Goal: Information Seeking & Learning: Learn about a topic

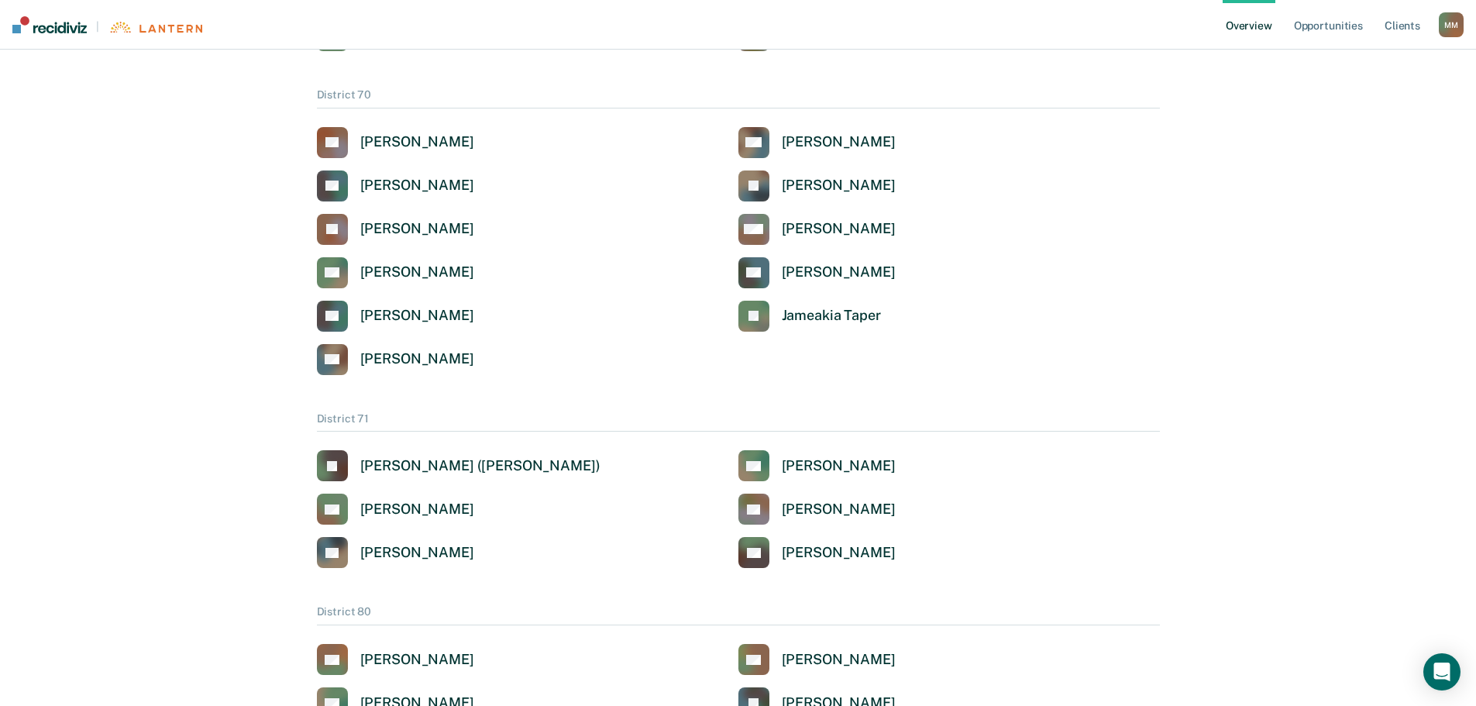
scroll to position [2945, 0]
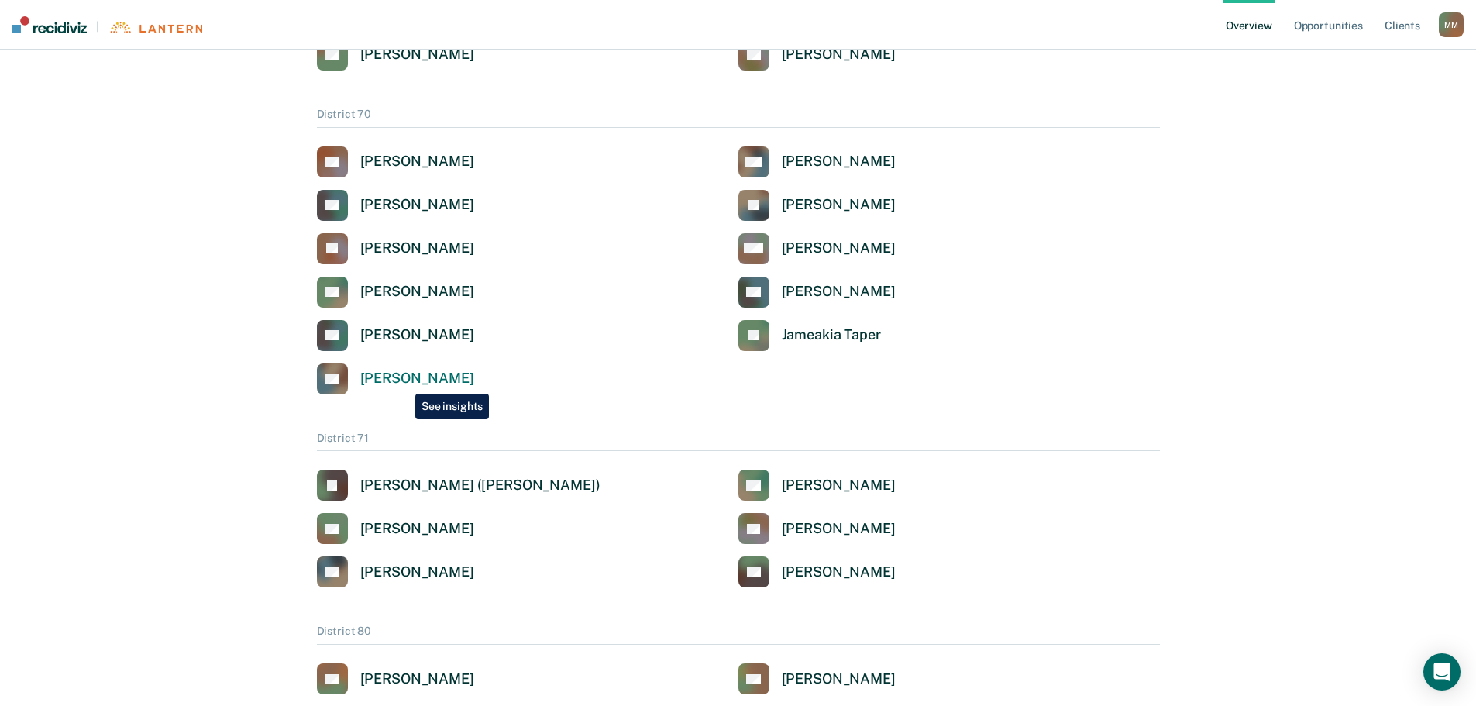
click at [405, 379] on div "[PERSON_NAME]" at bounding box center [417, 379] width 114 height 18
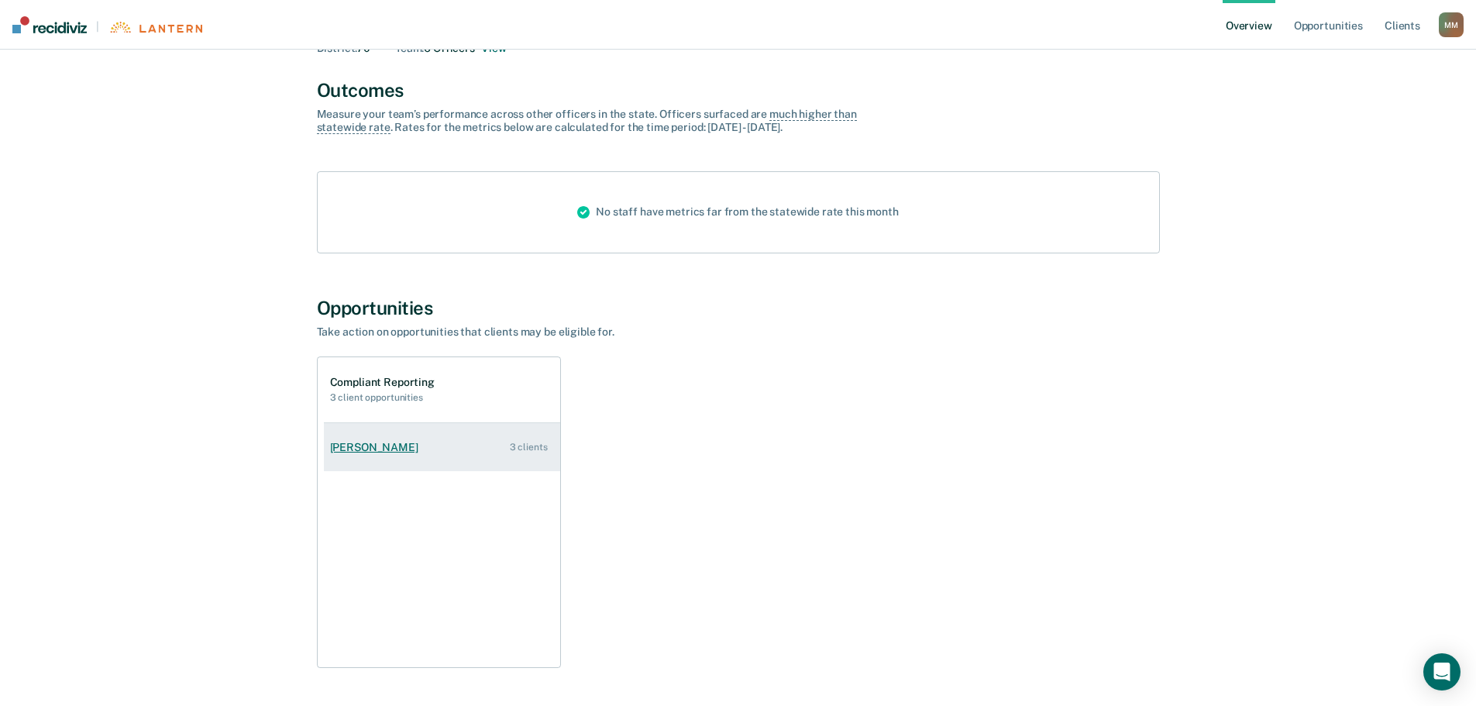
scroll to position [155, 0]
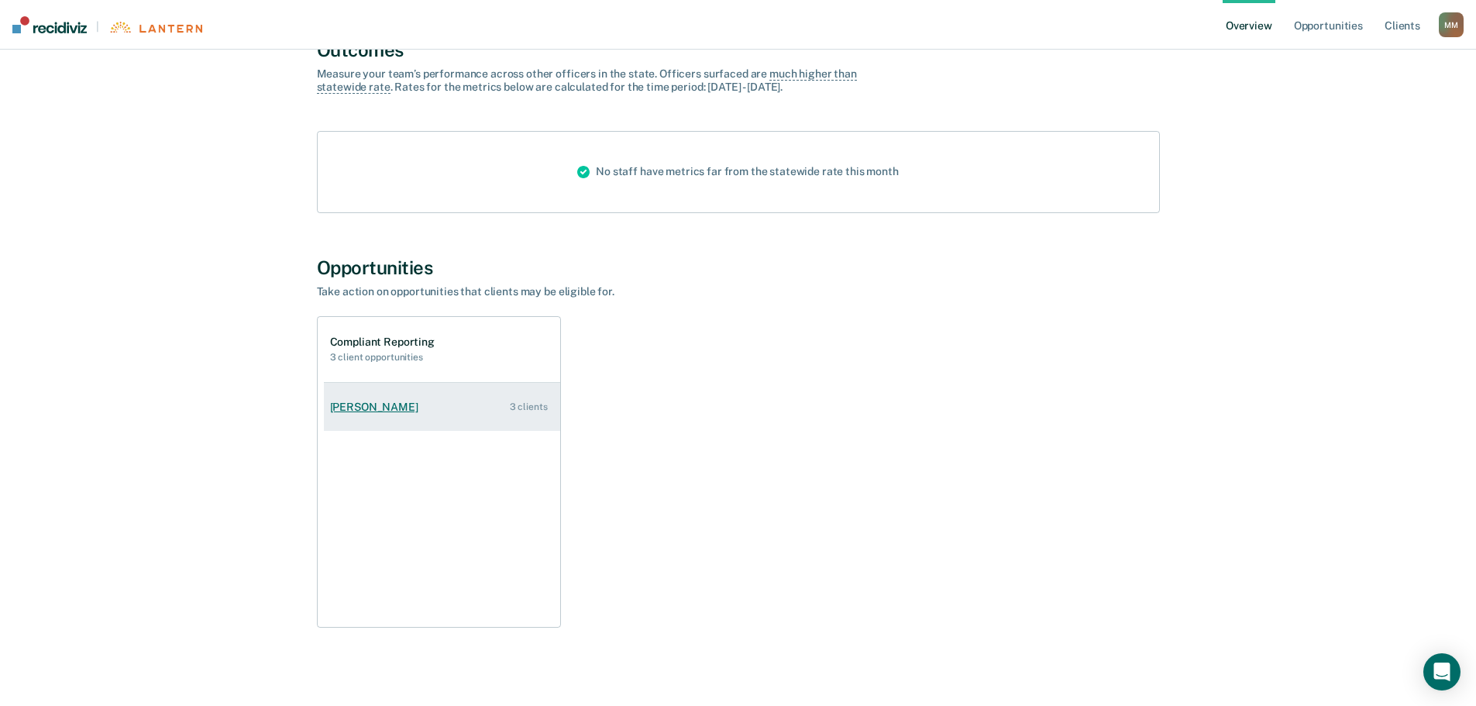
click at [367, 412] on div "[PERSON_NAME]" at bounding box center [377, 407] width 95 height 13
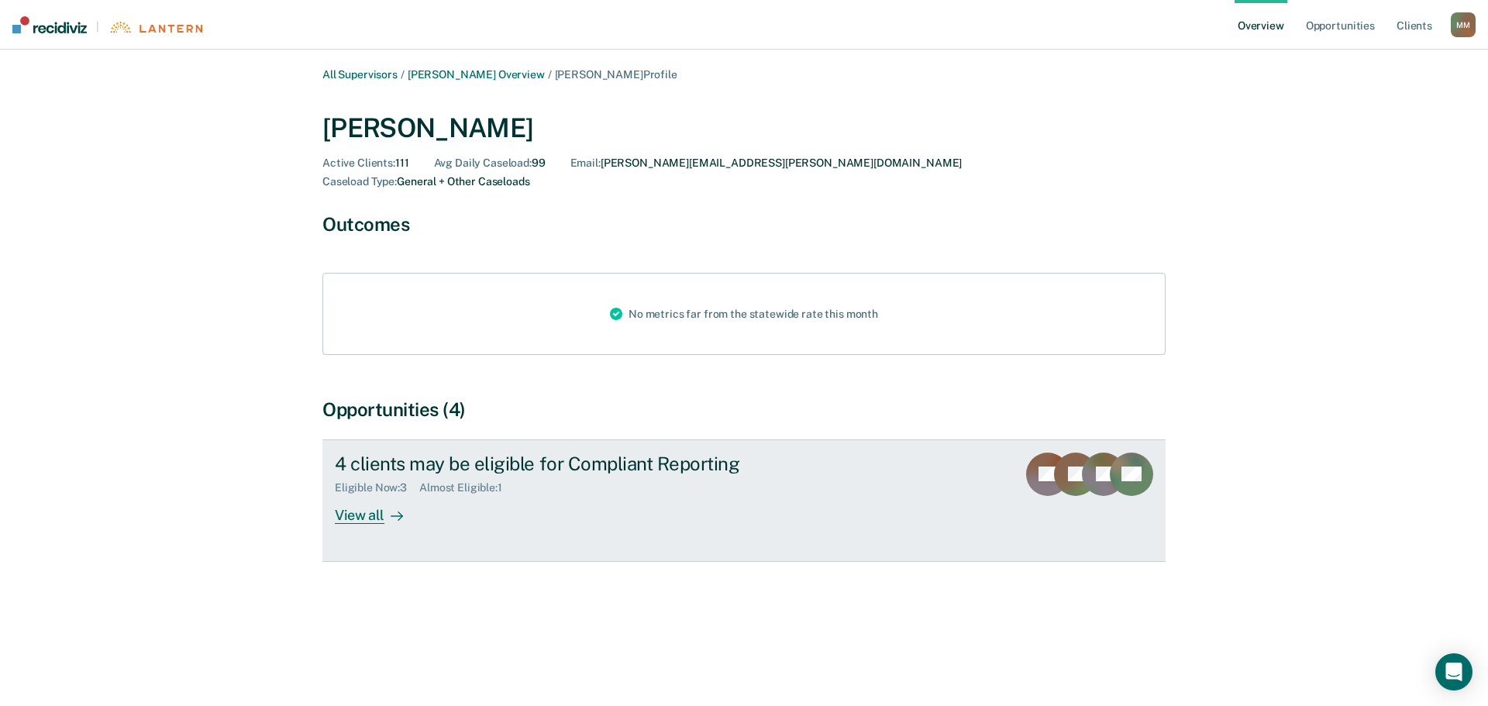
click at [358, 498] on div "View all" at bounding box center [378, 509] width 87 height 30
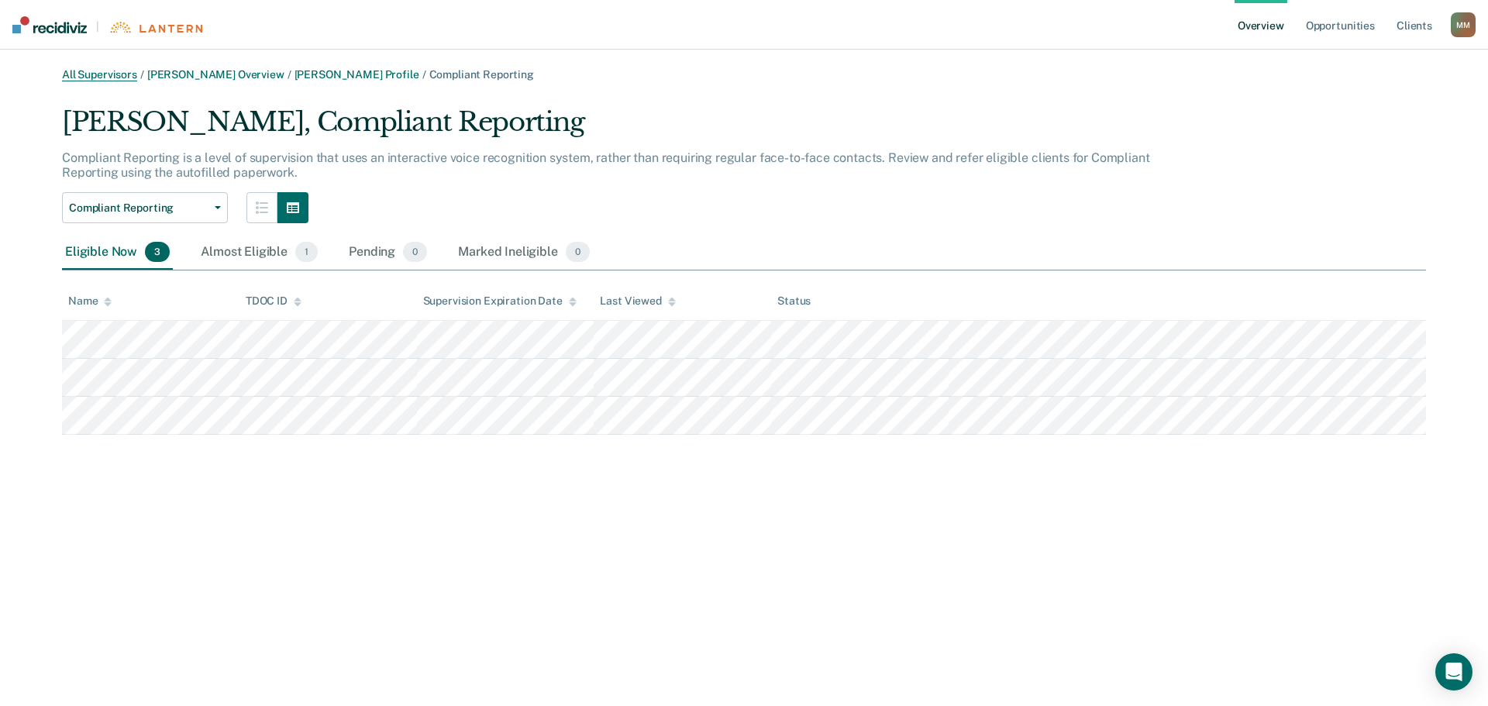
click at [92, 72] on link "All Supervisors" at bounding box center [99, 74] width 75 height 13
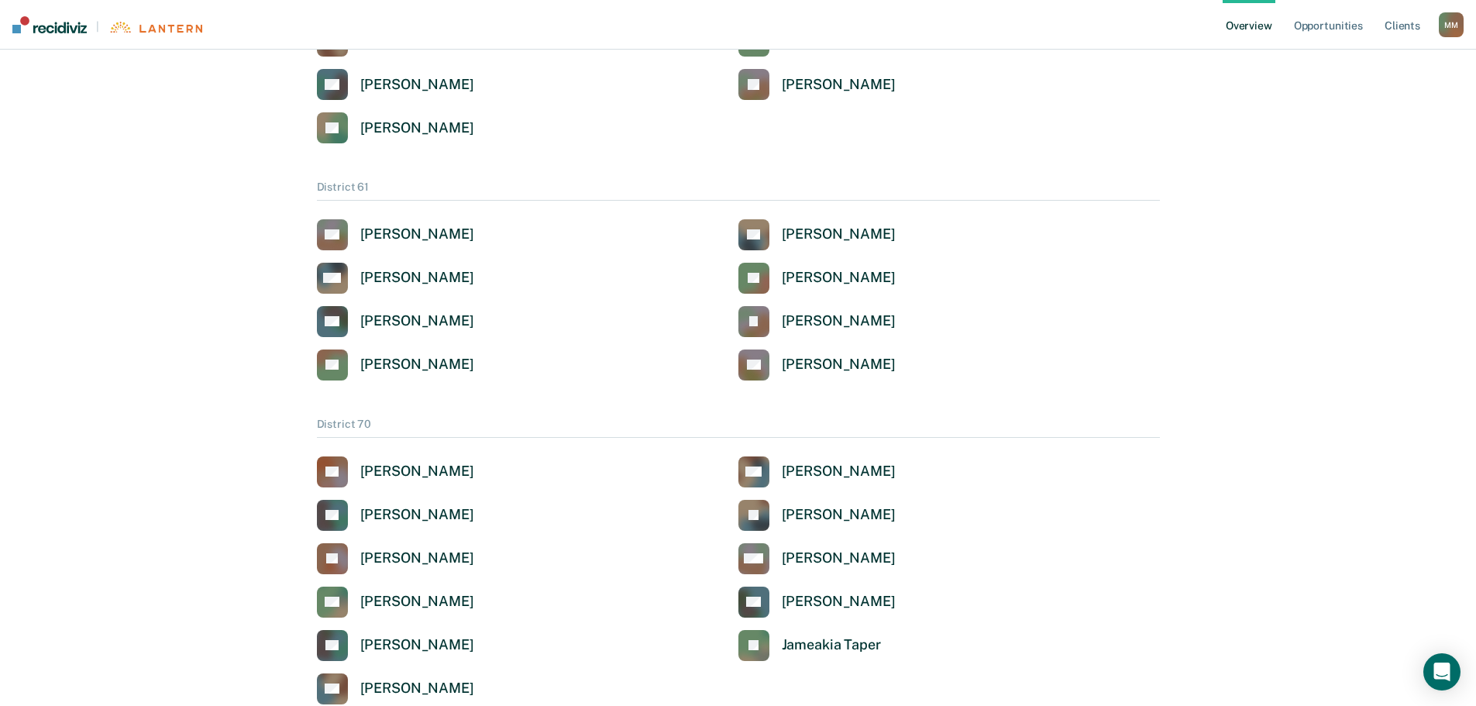
scroll to position [2712, 0]
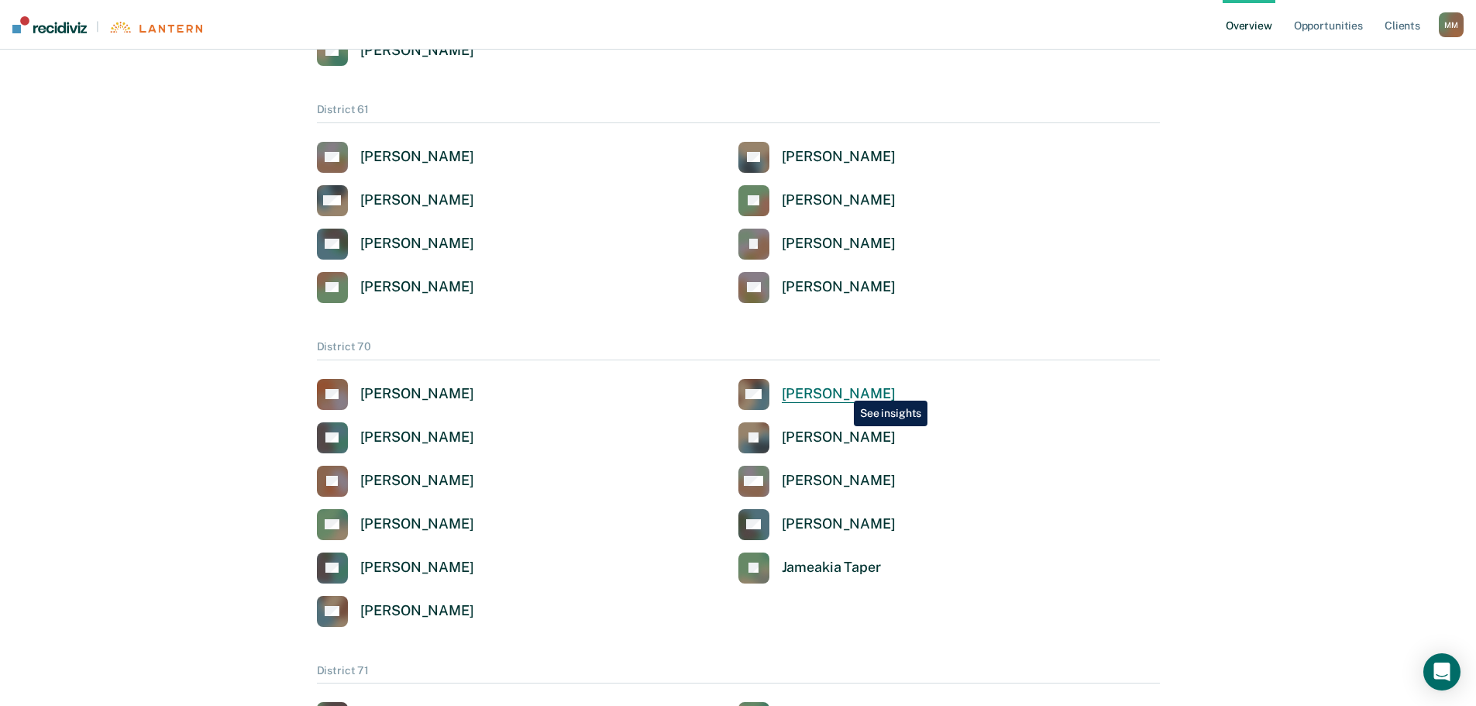
click at [842, 389] on div "[PERSON_NAME]" at bounding box center [839, 394] width 114 height 18
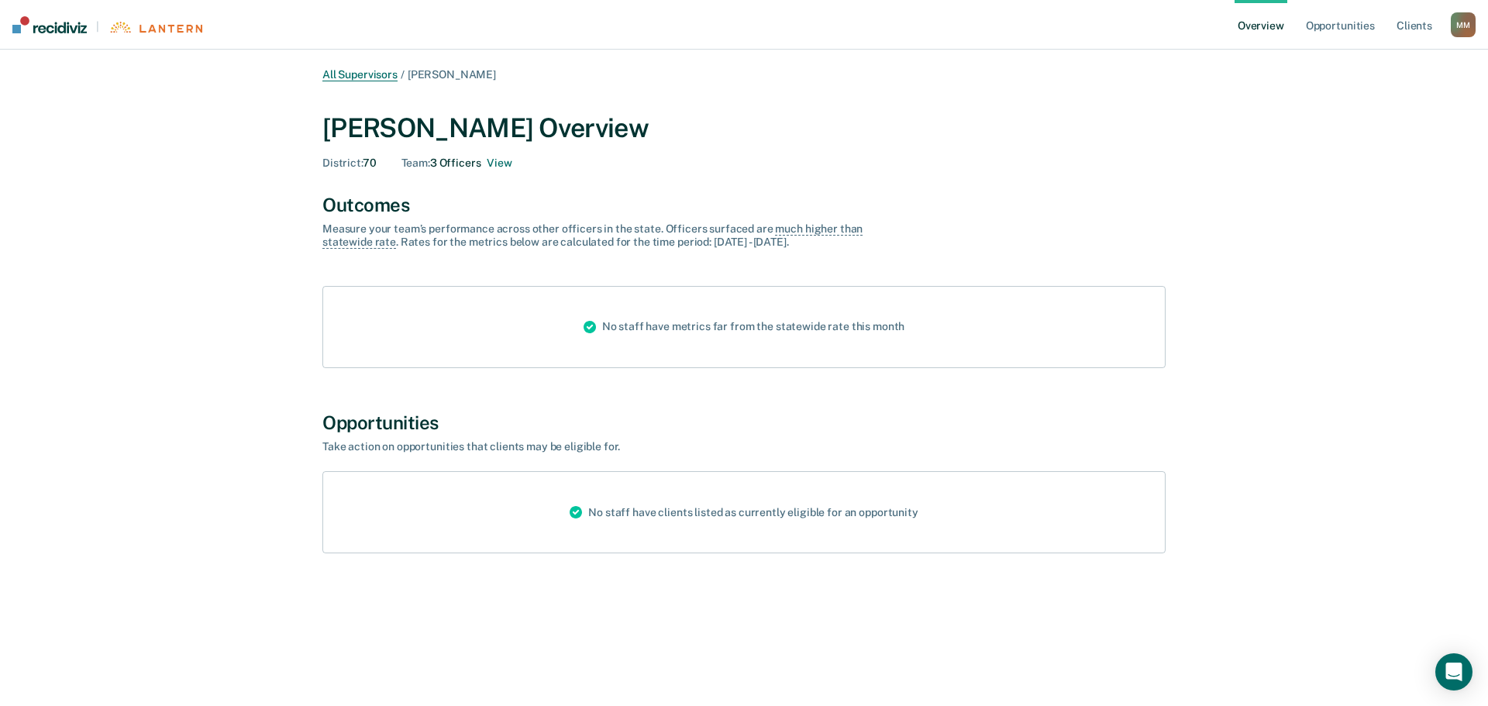
click at [349, 71] on link "All Supervisors" at bounding box center [359, 74] width 75 height 13
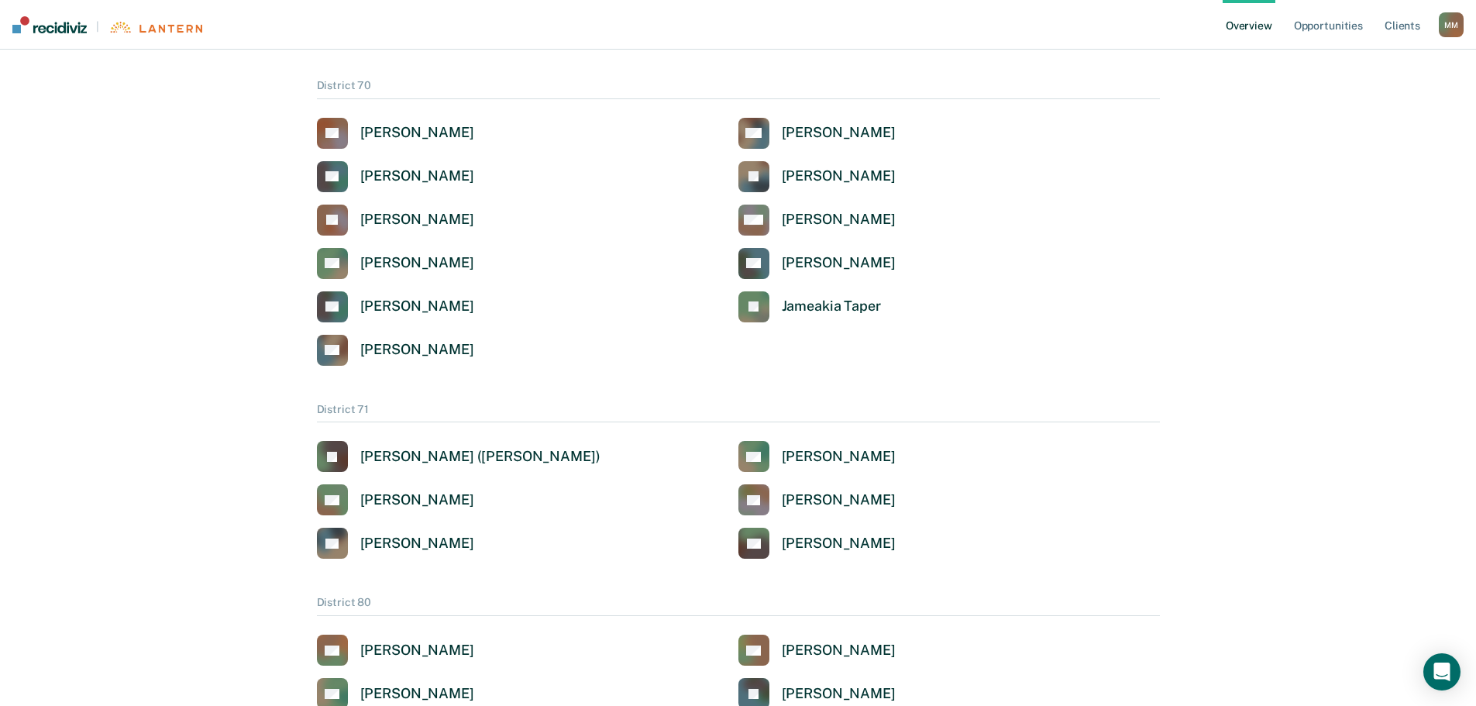
scroll to position [3022, 0]
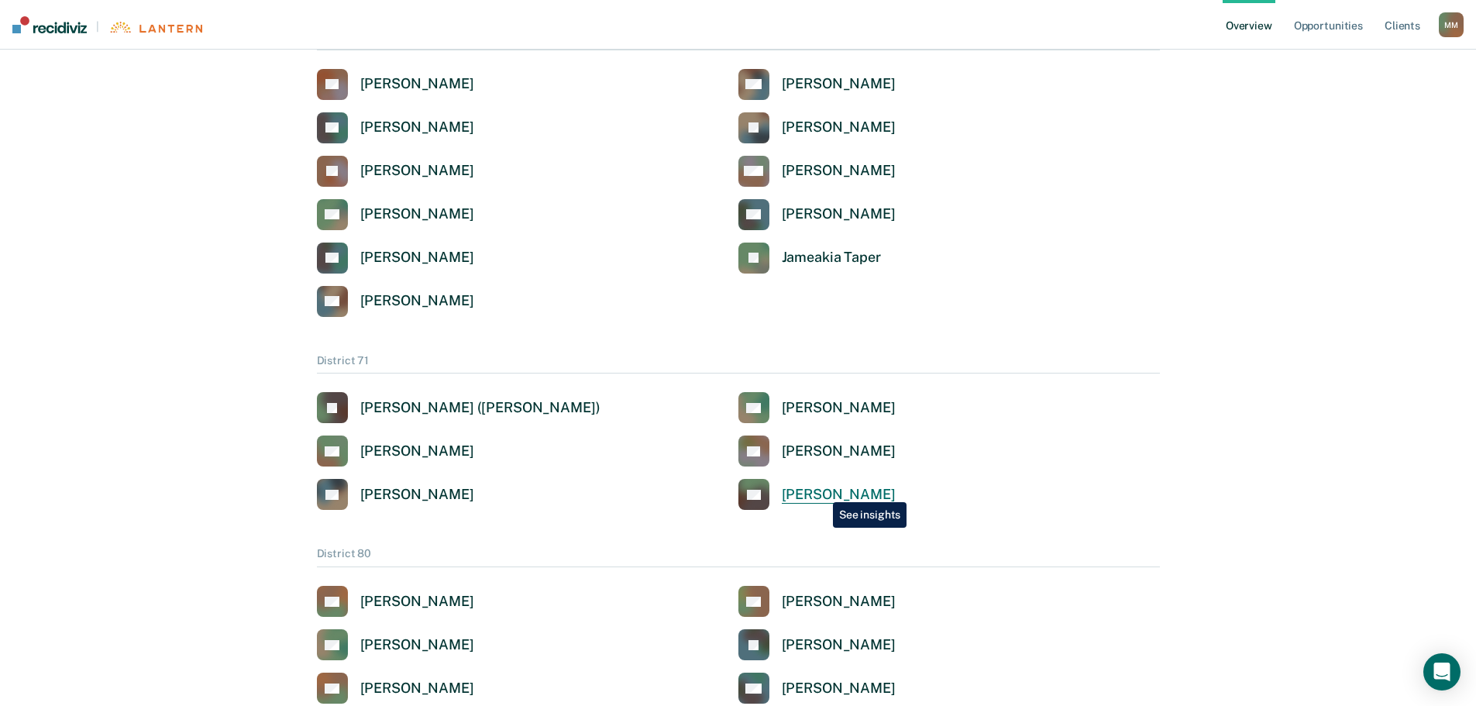
click at [821, 491] on div "[PERSON_NAME]" at bounding box center [839, 495] width 114 height 18
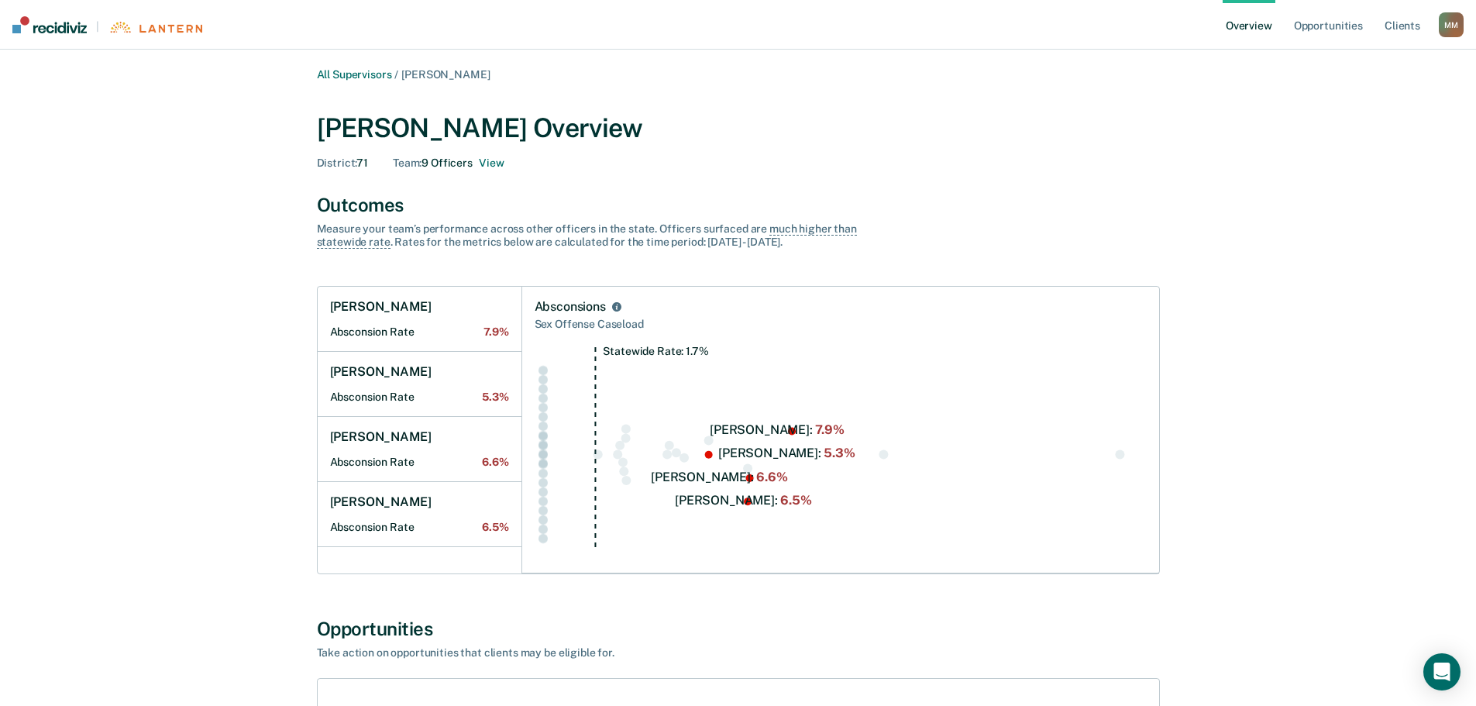
click at [366, 66] on main "All Supervisors / [PERSON_NAME] [PERSON_NAME] Overview District : 71 Team : 9 O…" at bounding box center [738, 452] width 1476 height 804
click at [332, 74] on link "All Supervisors" at bounding box center [354, 74] width 75 height 13
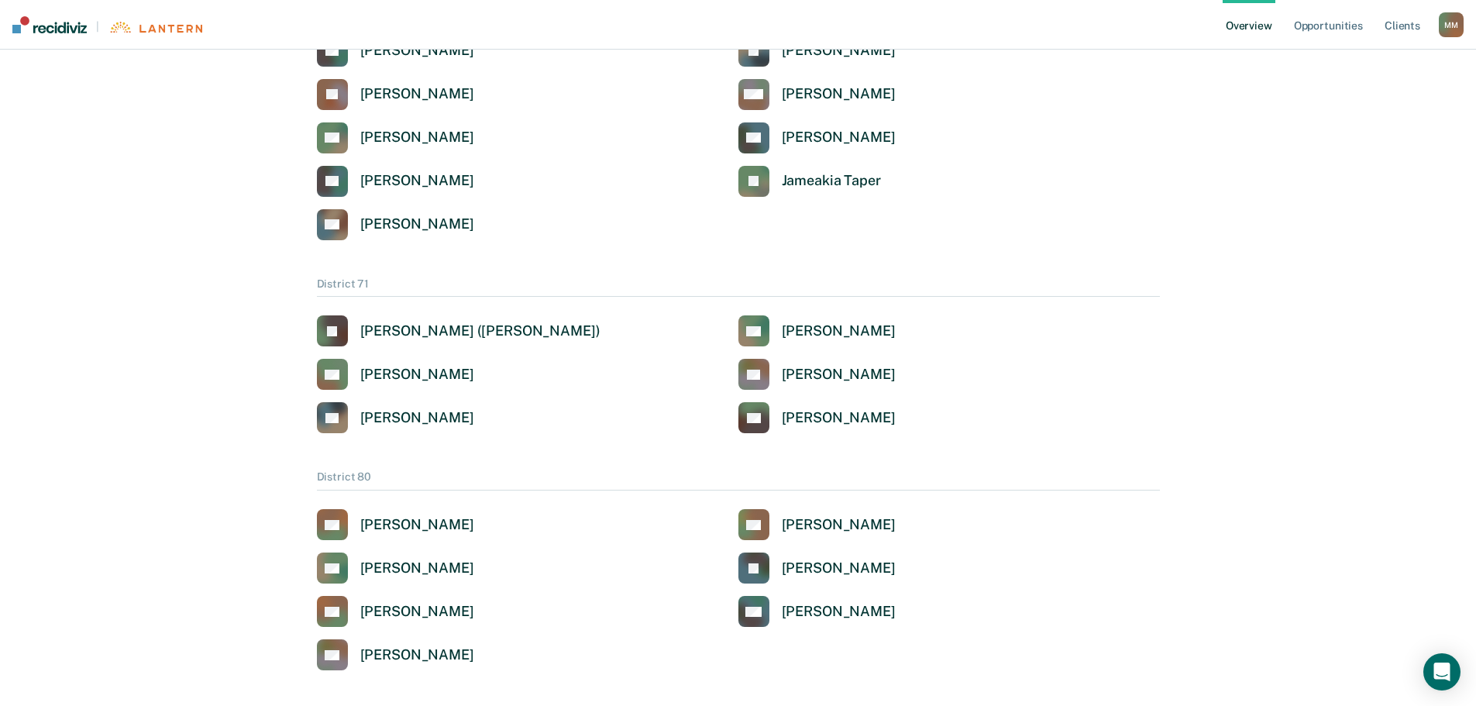
scroll to position [3100, 0]
click at [408, 375] on div "[PERSON_NAME]" at bounding box center [417, 374] width 114 height 18
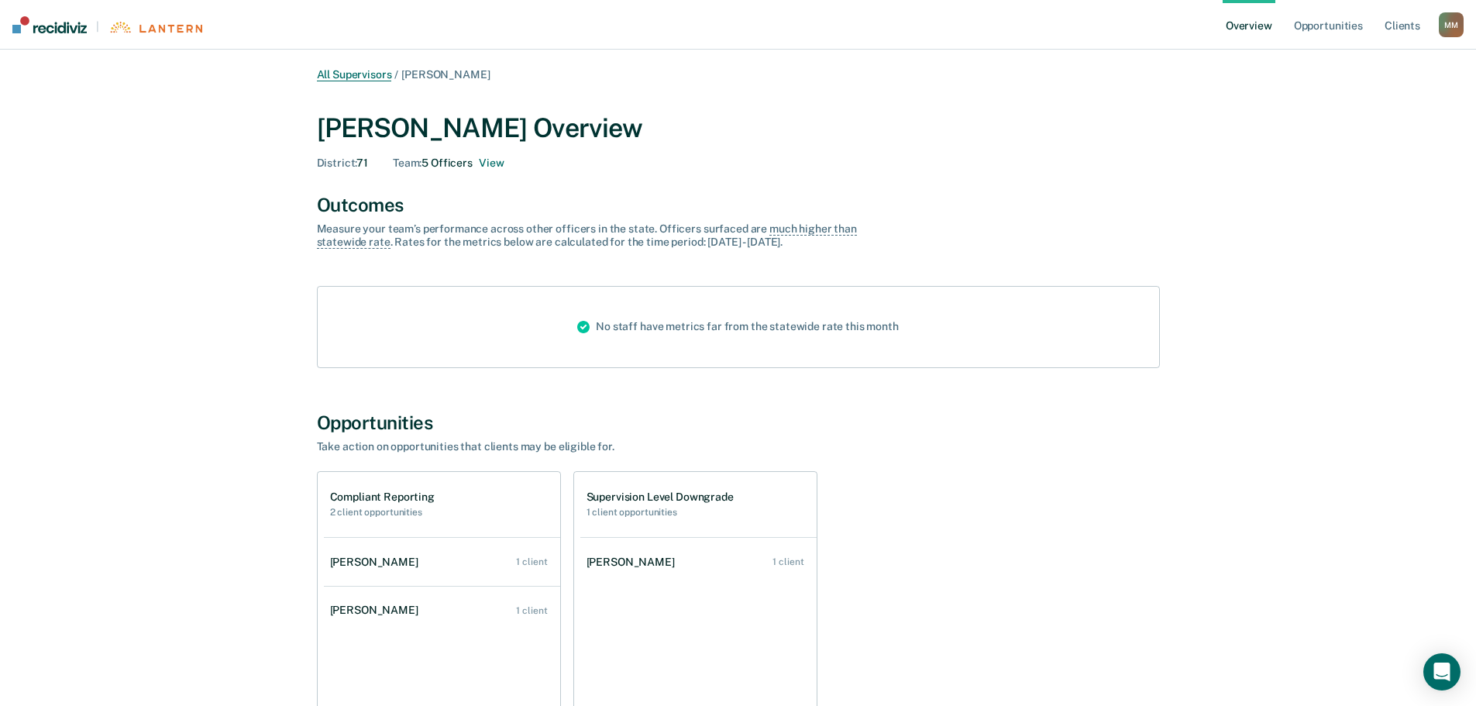
click at [339, 77] on link "All Supervisors" at bounding box center [354, 74] width 75 height 13
